Goal: Transaction & Acquisition: Book appointment/travel/reservation

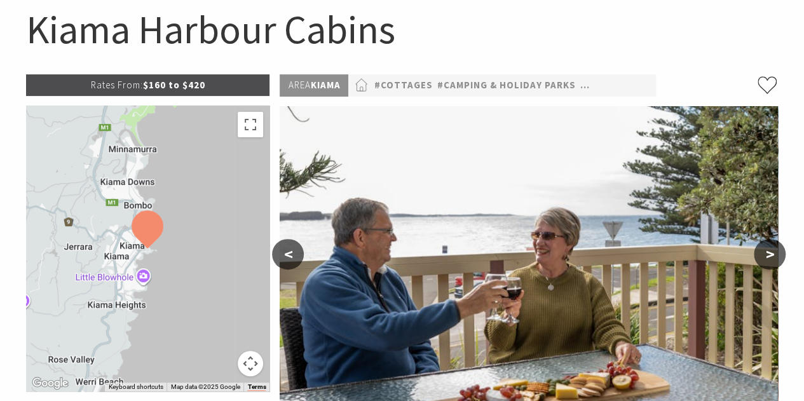
scroll to position [129, 0]
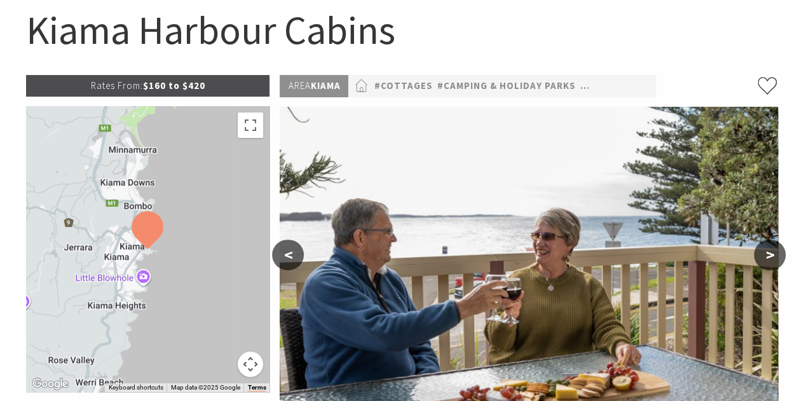
click at [771, 253] on button ">" at bounding box center [770, 255] width 32 height 31
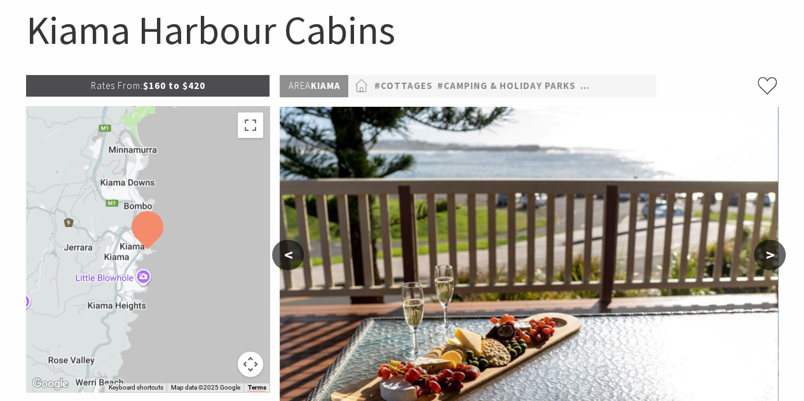
click at [771, 253] on button ">" at bounding box center [770, 255] width 32 height 31
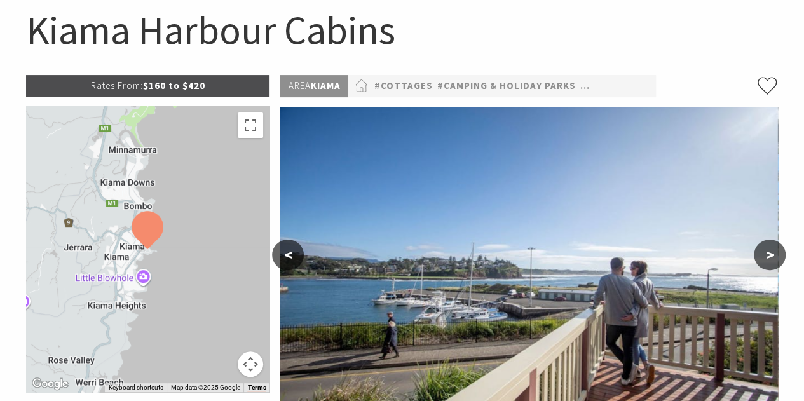
click at [768, 262] on button ">" at bounding box center [770, 255] width 32 height 31
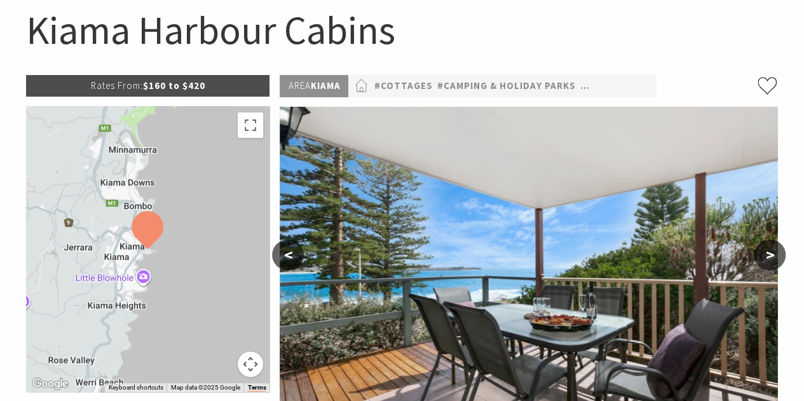
click at [768, 262] on button ">" at bounding box center [770, 255] width 32 height 31
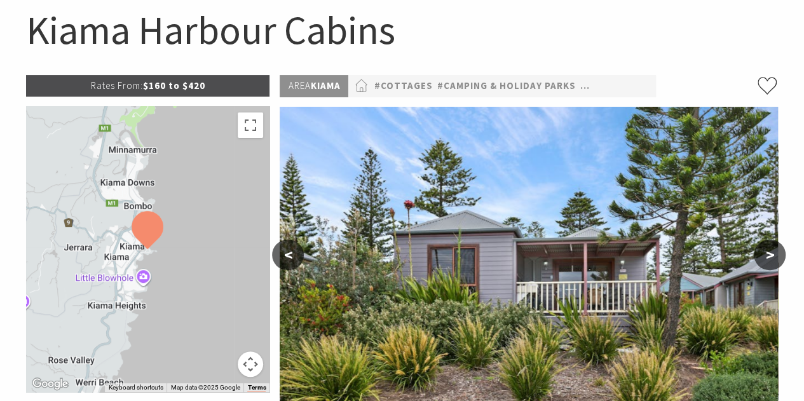
drag, startPoint x: 295, startPoint y: 282, endPoint x: 318, endPoint y: 266, distance: 27.9
click at [318, 266] on img at bounding box center [529, 271] width 499 height 328
click at [766, 259] on button ">" at bounding box center [770, 255] width 32 height 31
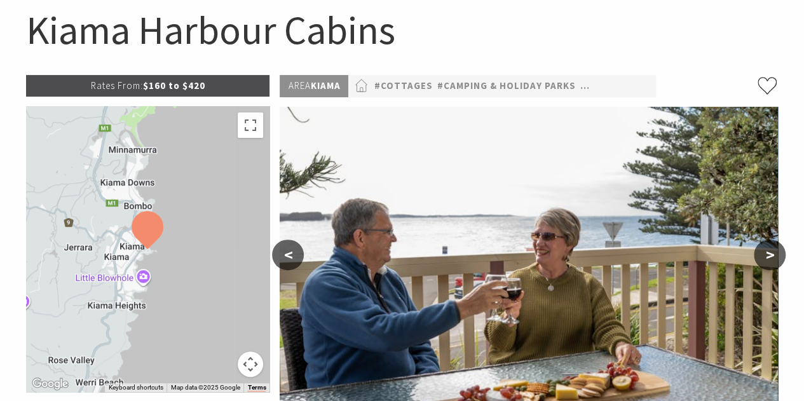
click at [766, 259] on button ">" at bounding box center [770, 255] width 32 height 31
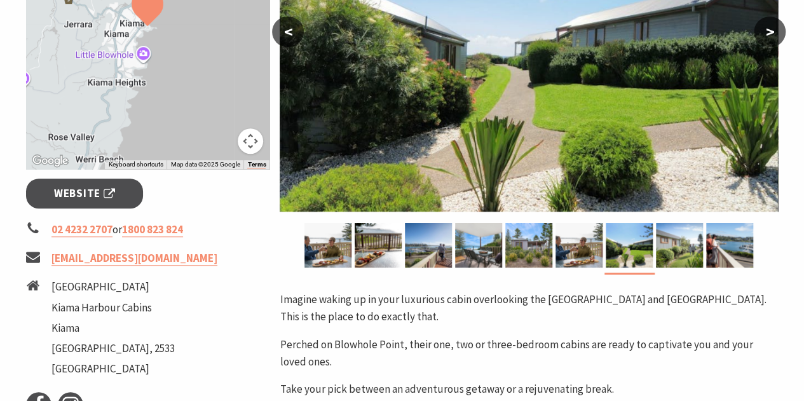
scroll to position [353, 0]
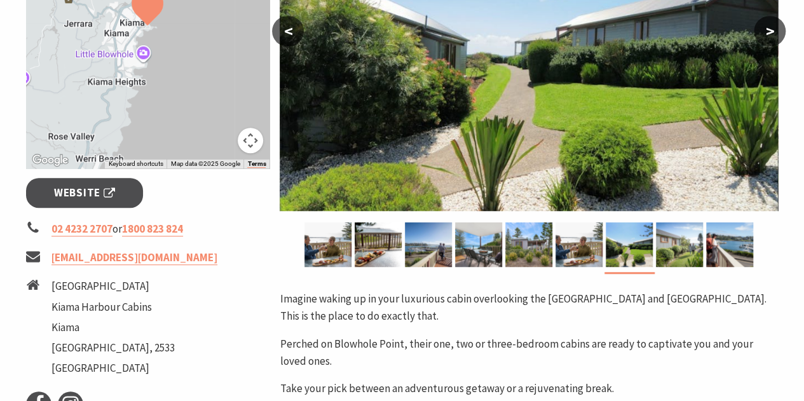
drag, startPoint x: 553, startPoint y: 249, endPoint x: 771, endPoint y: 274, distance: 219.0
click at [771, 274] on div "Area Kiama #Cottages #Camping & Holiday Parks #Self Contained < > Imagine wakin…" at bounding box center [529, 290] width 509 height 879
click at [180, 259] on link "[EMAIL_ADDRESS][DOMAIN_NAME]" at bounding box center [135, 258] width 166 height 15
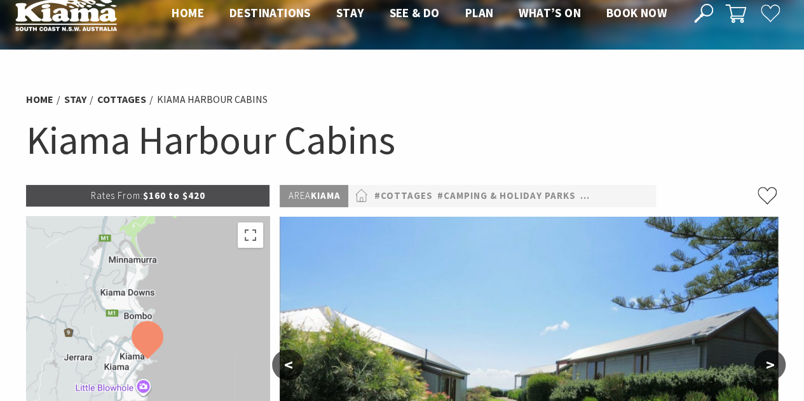
scroll to position [0, 0]
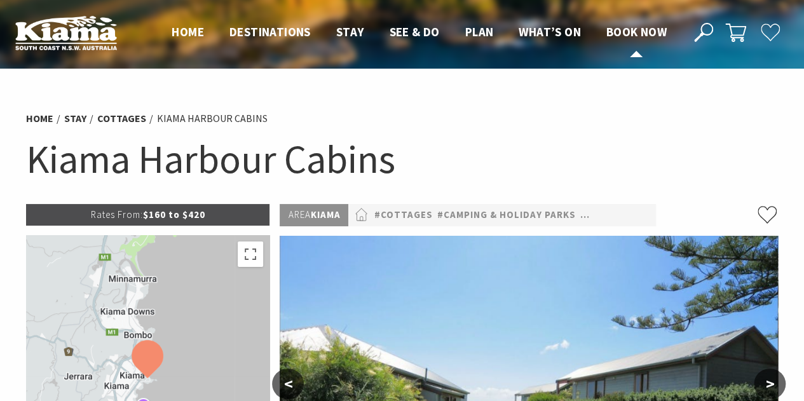
click at [617, 38] on span "Book now" at bounding box center [637, 31] width 60 height 15
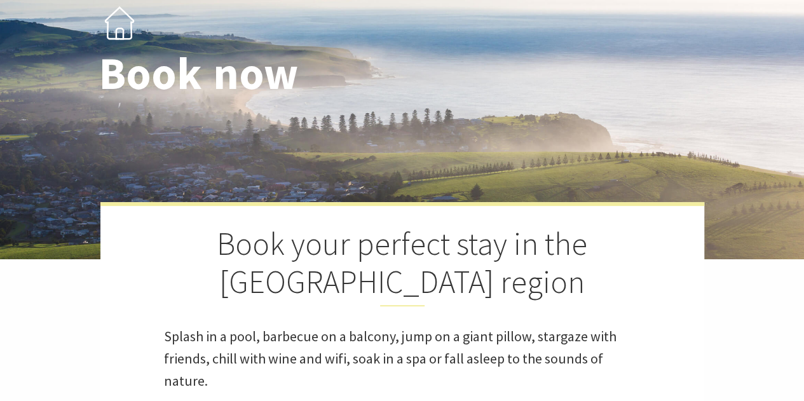
select select "3"
select select "2"
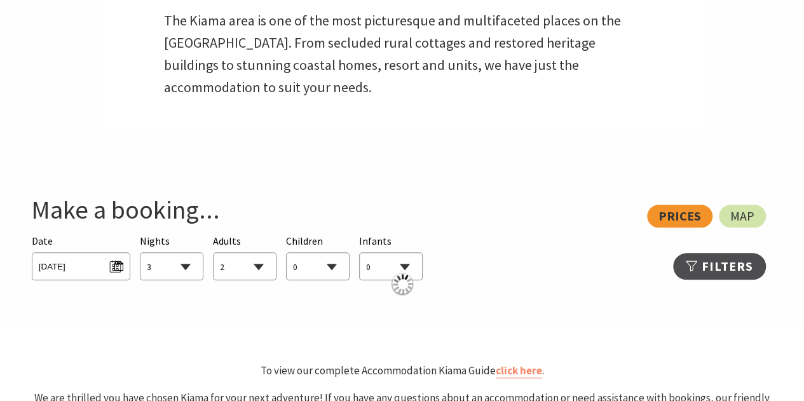
scroll to position [548, 0]
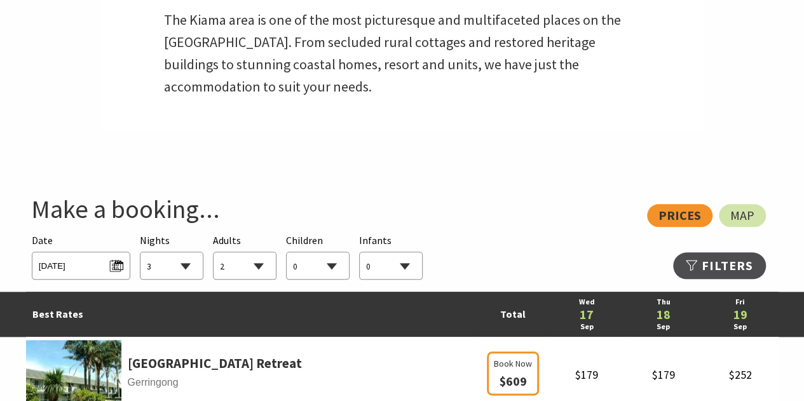
click at [181, 268] on select "1 2 3 4 5 6 7 8 9 10 11 12 13 14 15 16 17 18 19 20 21 22 23 24 25 26 27 28 29 30" at bounding box center [172, 266] width 62 height 28
select select "4"
click at [141, 252] on select "1 2 3 4 5 6 7 8 9 10 11 12 13 14 15 16 17 18 19 20 21 22 23 24 25 26 27 28 29 30" at bounding box center [172, 266] width 62 height 28
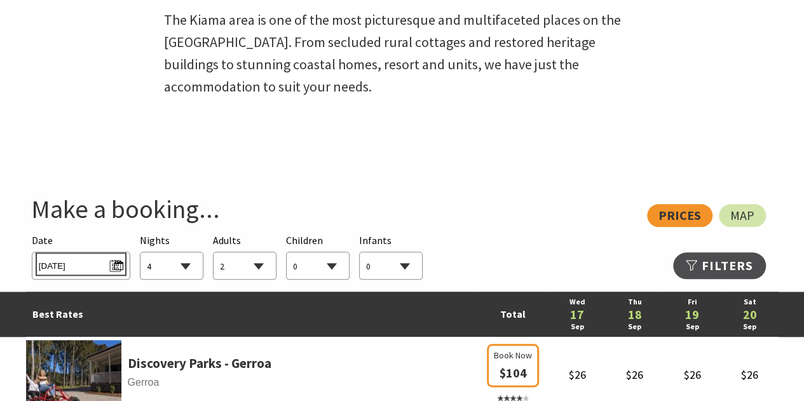
click at [118, 268] on span "Wed 17/09/2025" at bounding box center [81, 264] width 85 height 17
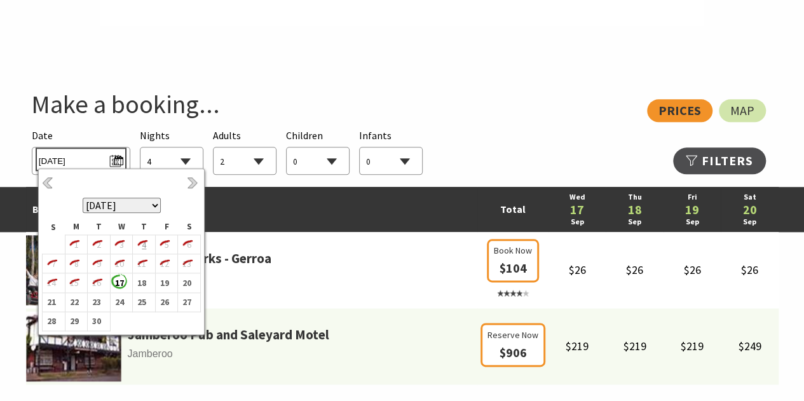
scroll to position [654, 0]
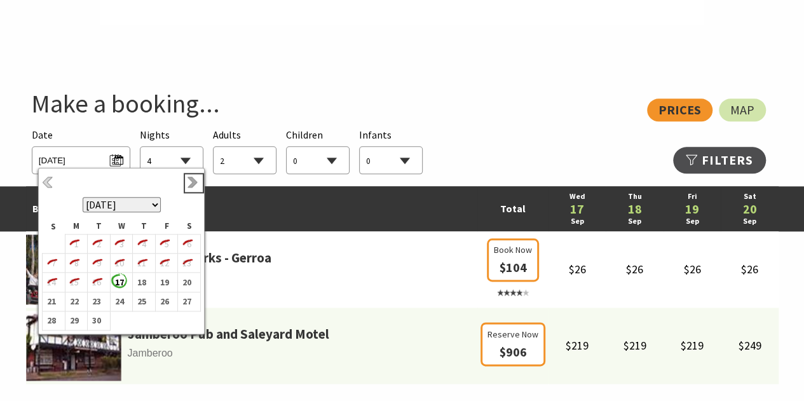
click at [191, 180] on link "Next" at bounding box center [194, 183] width 14 height 14
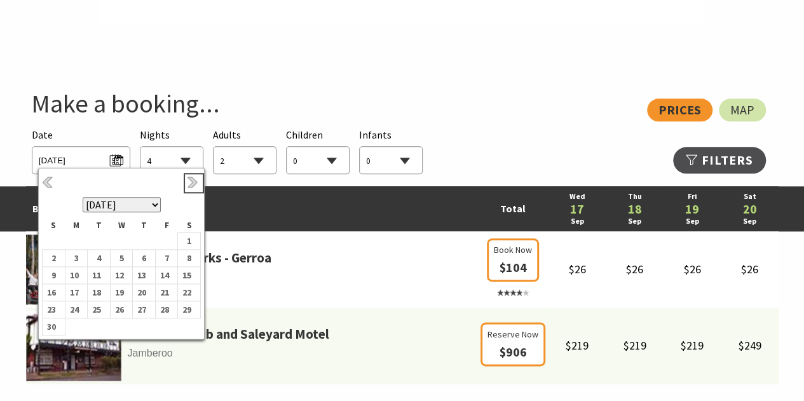
click at [191, 180] on link "Next" at bounding box center [194, 183] width 14 height 14
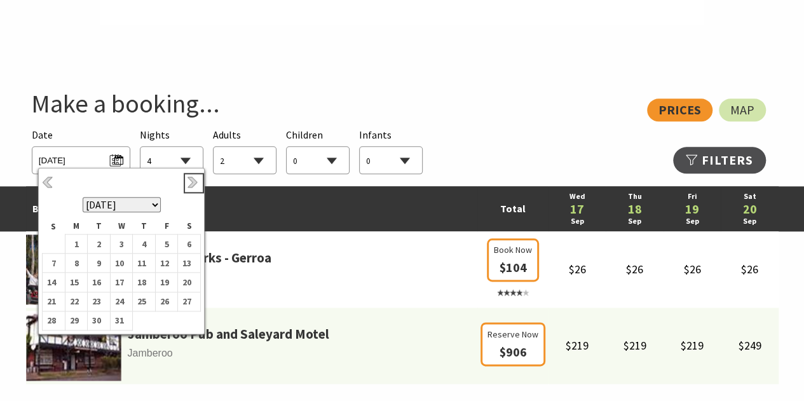
click at [191, 180] on link "Next" at bounding box center [194, 183] width 14 height 14
click at [75, 266] on b "5" at bounding box center [73, 263] width 17 height 17
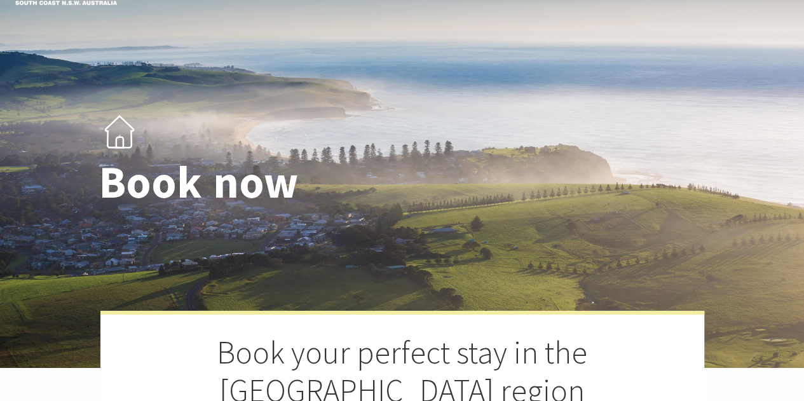
scroll to position [0, 0]
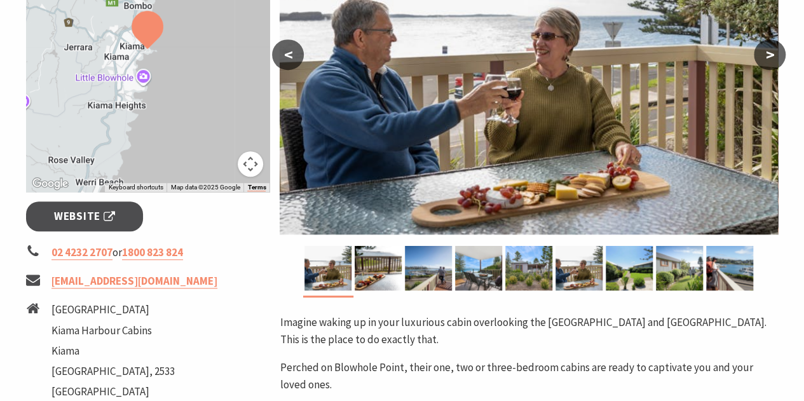
scroll to position [330, 0]
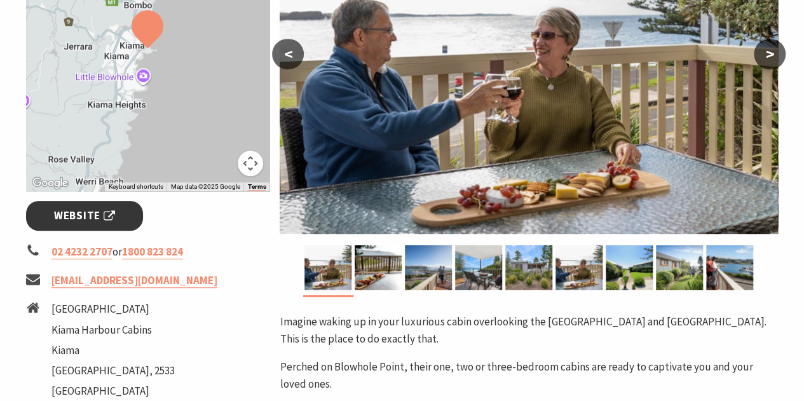
click at [85, 219] on span "Website" at bounding box center [84, 215] width 61 height 17
